Goal: Find specific page/section: Find specific page/section

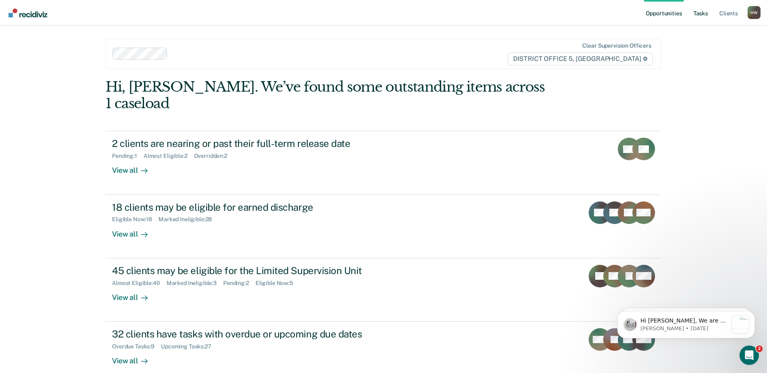
click at [698, 12] on link "Tasks" at bounding box center [701, 13] width 18 height 26
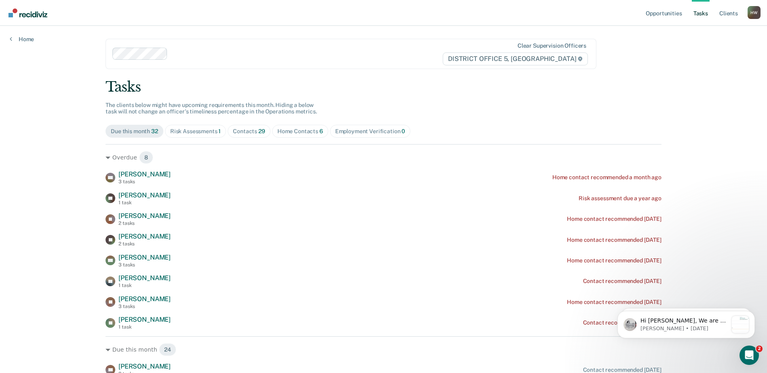
click at [292, 133] on div "Home Contacts 6" at bounding box center [300, 131] width 46 height 7
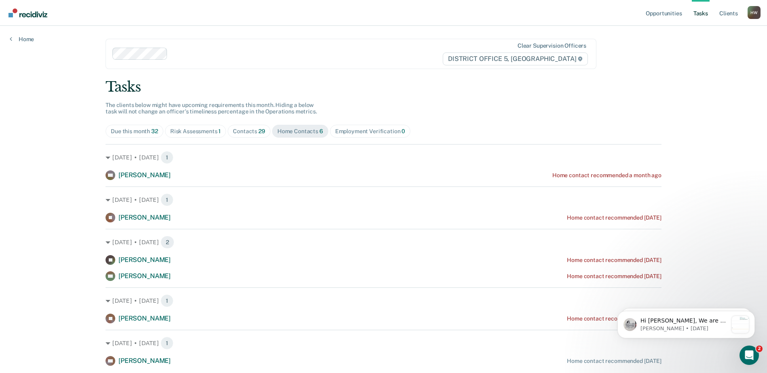
click at [254, 131] on div "Contacts 29" at bounding box center [249, 131] width 32 height 7
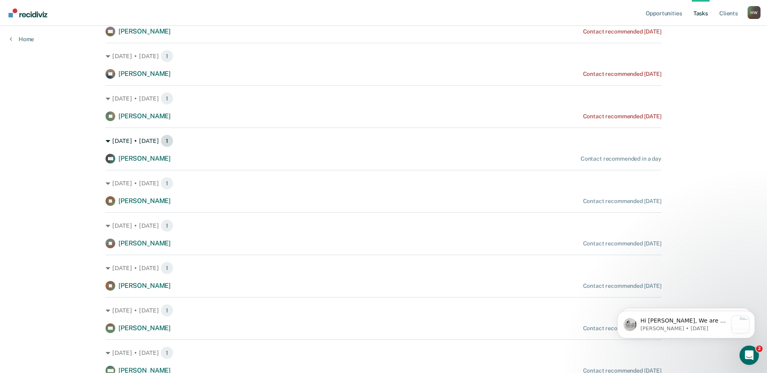
scroll to position [148, 0]
